Goal: Task Accomplishment & Management: Manage account settings

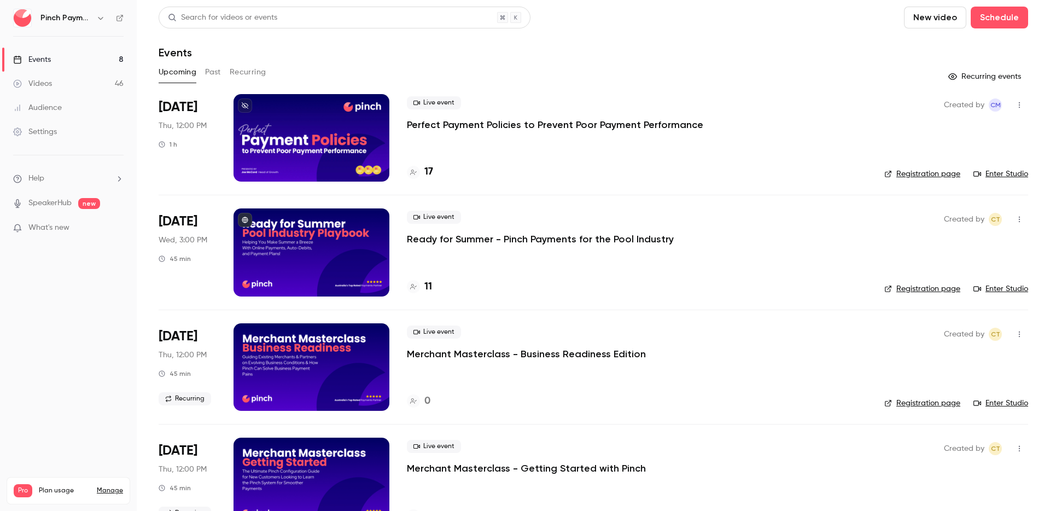
click at [325, 125] on div at bounding box center [311, 137] width 156 height 87
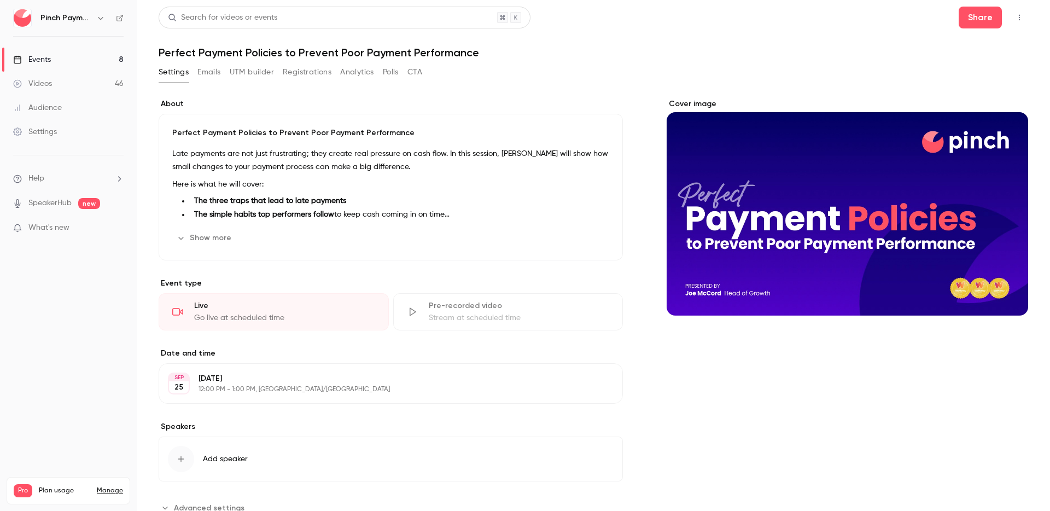
click at [962, 46] on h1 "Perfect Payment Policies to Prevent Poor Payment Performance" at bounding box center [593, 52] width 869 height 13
click at [801, 185] on div "Cover image" at bounding box center [846, 206] width 361 height 217
click at [0, 0] on input "Cover image" at bounding box center [0, 0] width 0 height 0
click at [850, 25] on div "Search for videos or events Share" at bounding box center [593, 18] width 869 height 22
click at [104, 27] on div "Pinch Payments" at bounding box center [68, 18] width 110 height 19
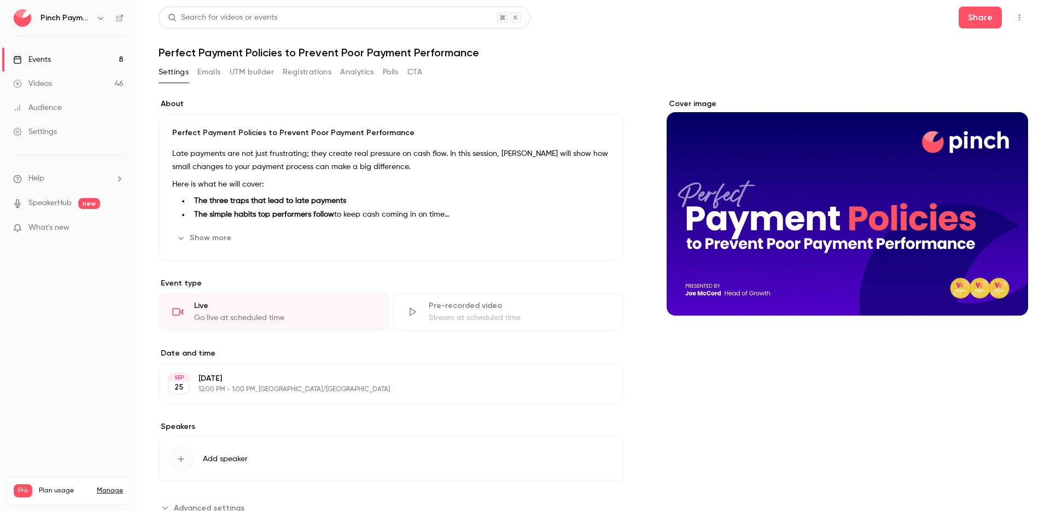
click at [89, 20] on h6 "Pinch Payments" at bounding box center [65, 18] width 51 height 11
click at [104, 17] on icon "button" at bounding box center [100, 18] width 9 height 9
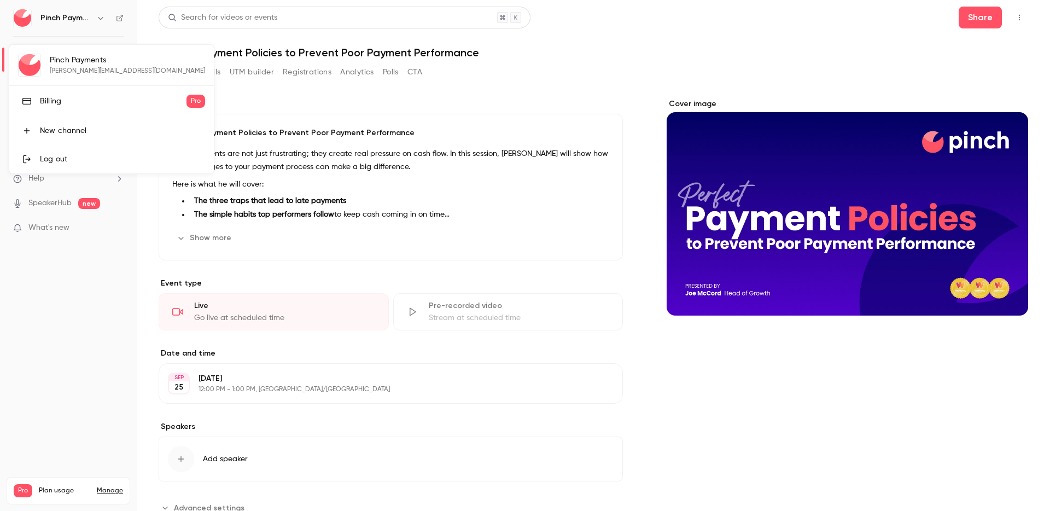
click at [103, 16] on div at bounding box center [525, 255] width 1050 height 511
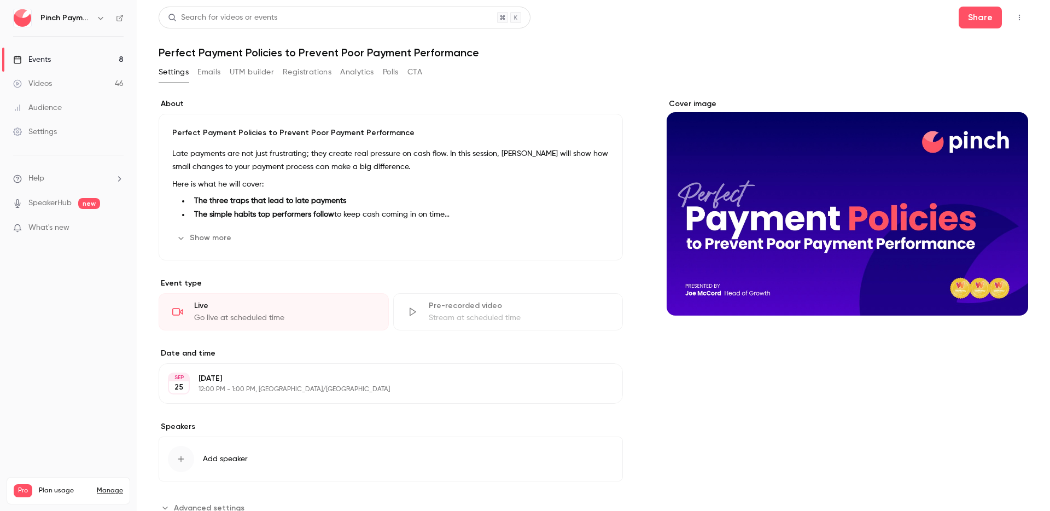
click at [603, 72] on div "Settings Emails UTM builder Registrations Analytics Polls CTA" at bounding box center [593, 74] width 869 height 22
click at [1015, 21] on icon "button" at bounding box center [1019, 18] width 9 height 8
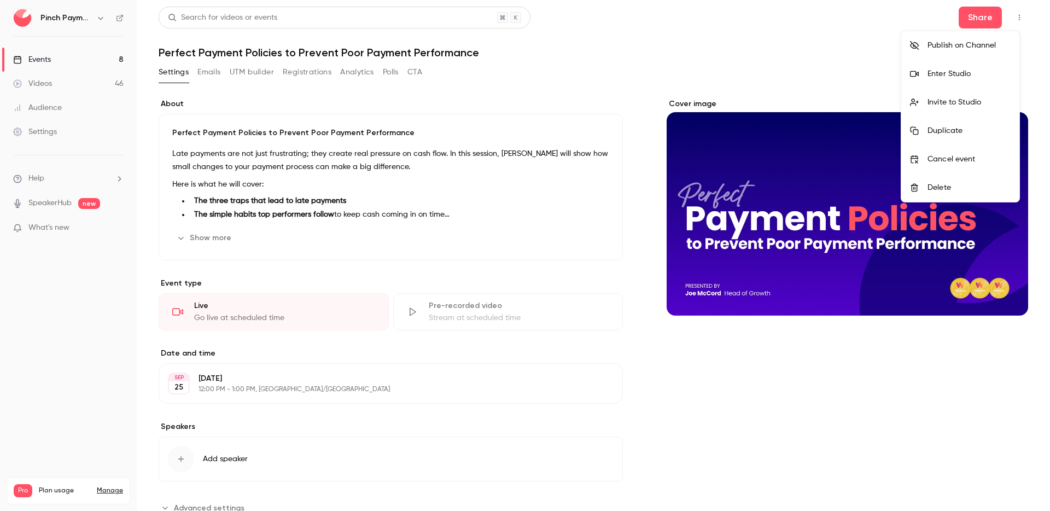
click at [812, 58] on div at bounding box center [525, 255] width 1050 height 511
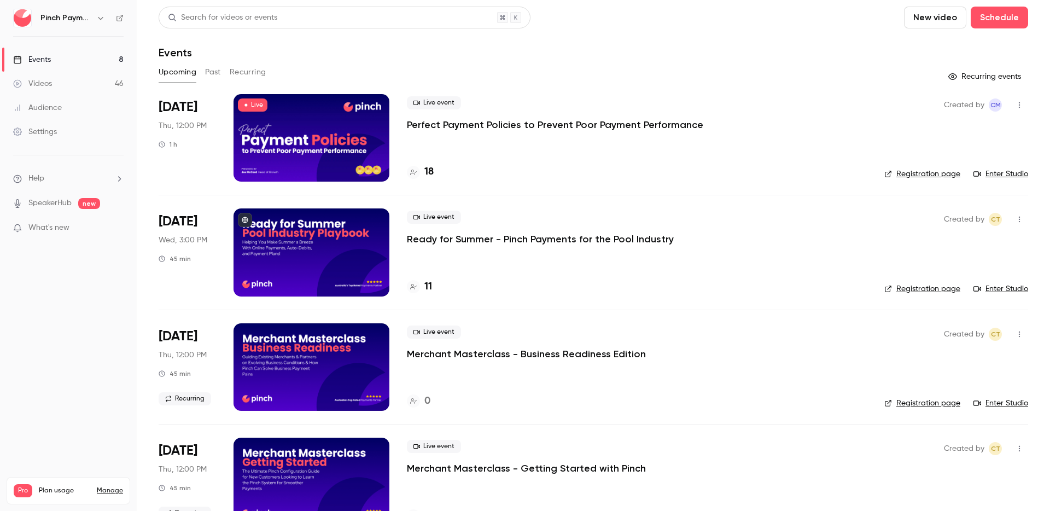
click at [336, 132] on div at bounding box center [311, 137] width 156 height 87
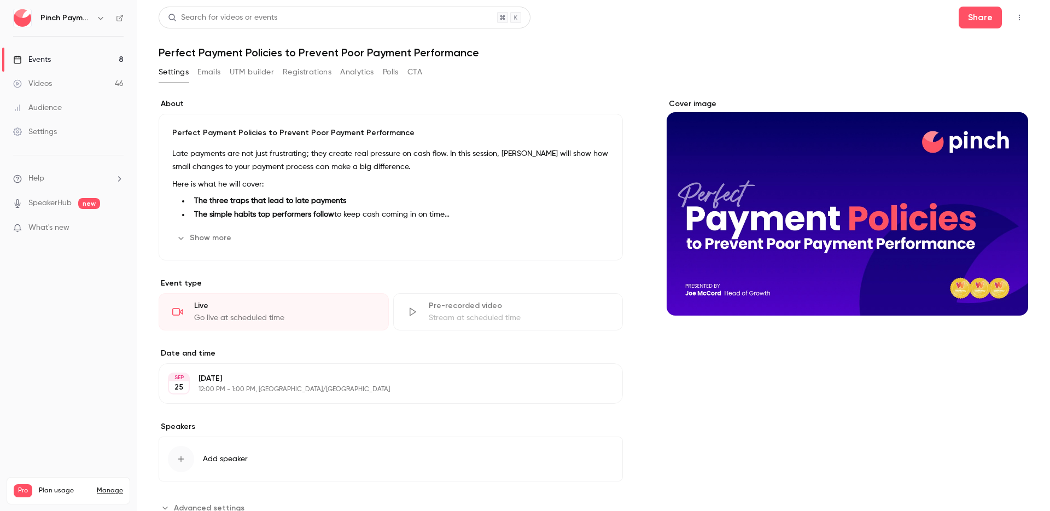
click at [1015, 16] on icon "button" at bounding box center [1019, 18] width 9 height 8
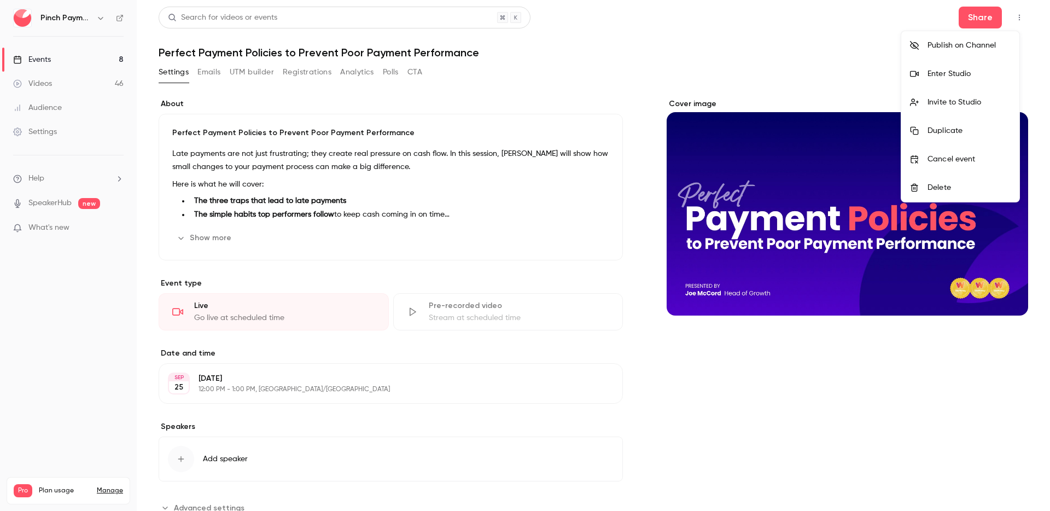
click at [948, 67] on li "Enter Studio" at bounding box center [960, 74] width 118 height 28
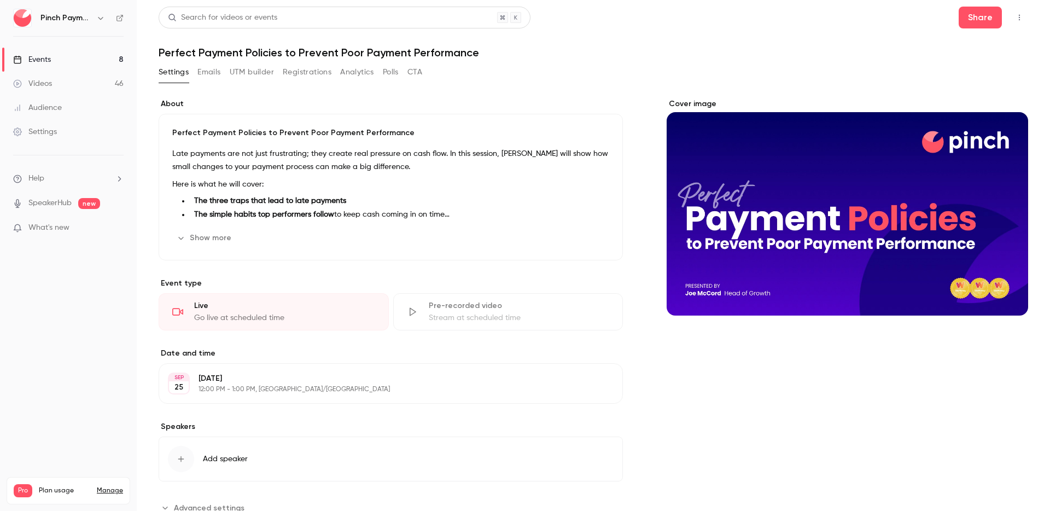
click at [837, 48] on h1 "Perfect Payment Policies to Prevent Poor Payment Performance" at bounding box center [593, 52] width 869 height 13
click at [1015, 14] on icon "button" at bounding box center [1019, 18] width 9 height 8
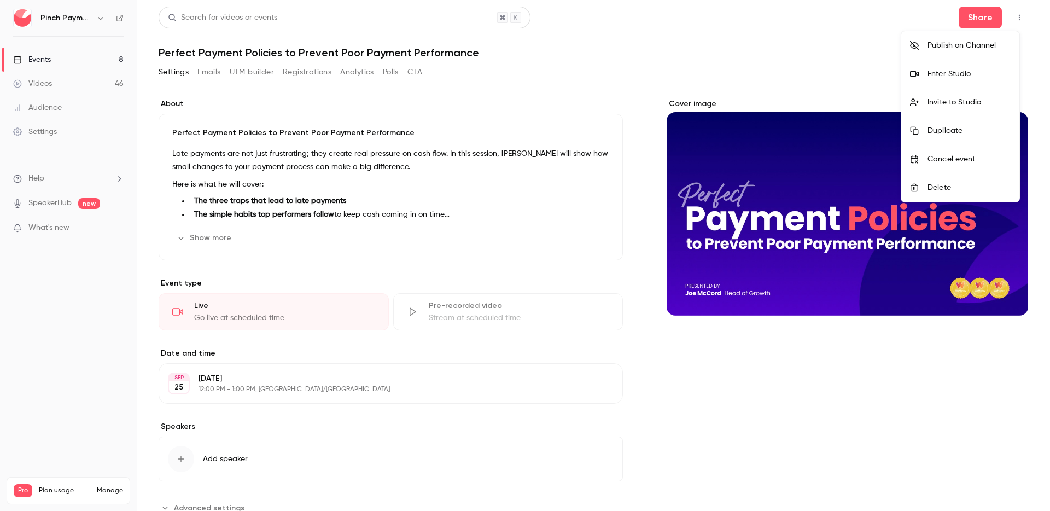
click at [946, 72] on div "Enter Studio" at bounding box center [968, 73] width 83 height 11
